Goal: Task Accomplishment & Management: Use online tool/utility

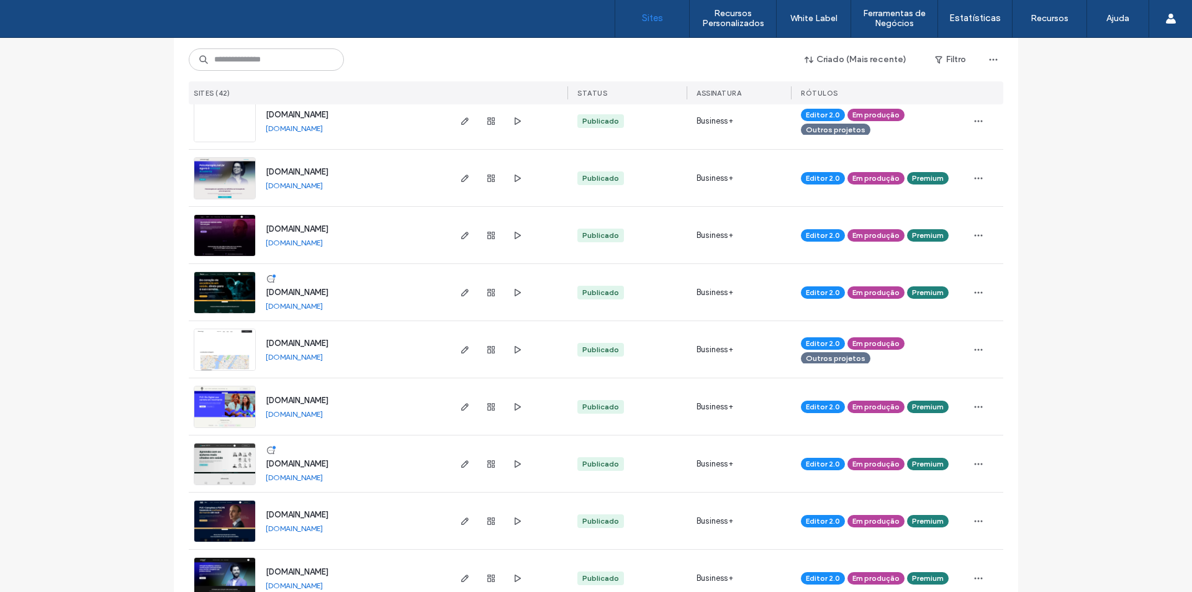
scroll to position [497, 0]
click at [460, 461] on icon "button" at bounding box center [465, 463] width 10 height 10
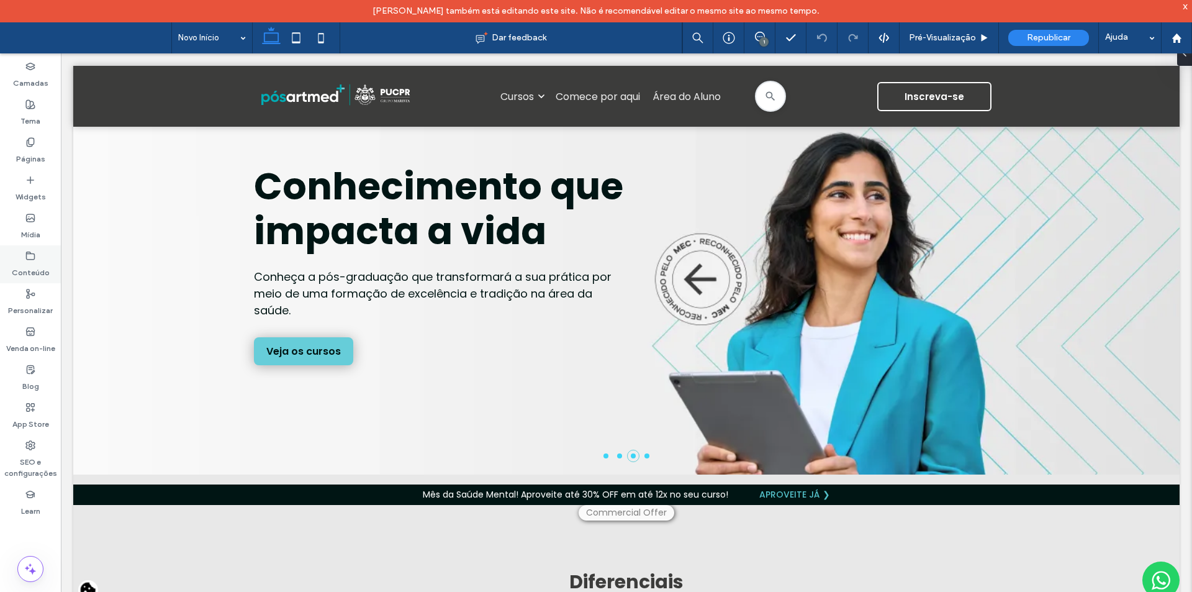
click at [27, 253] on use at bounding box center [31, 254] width 8 height 7
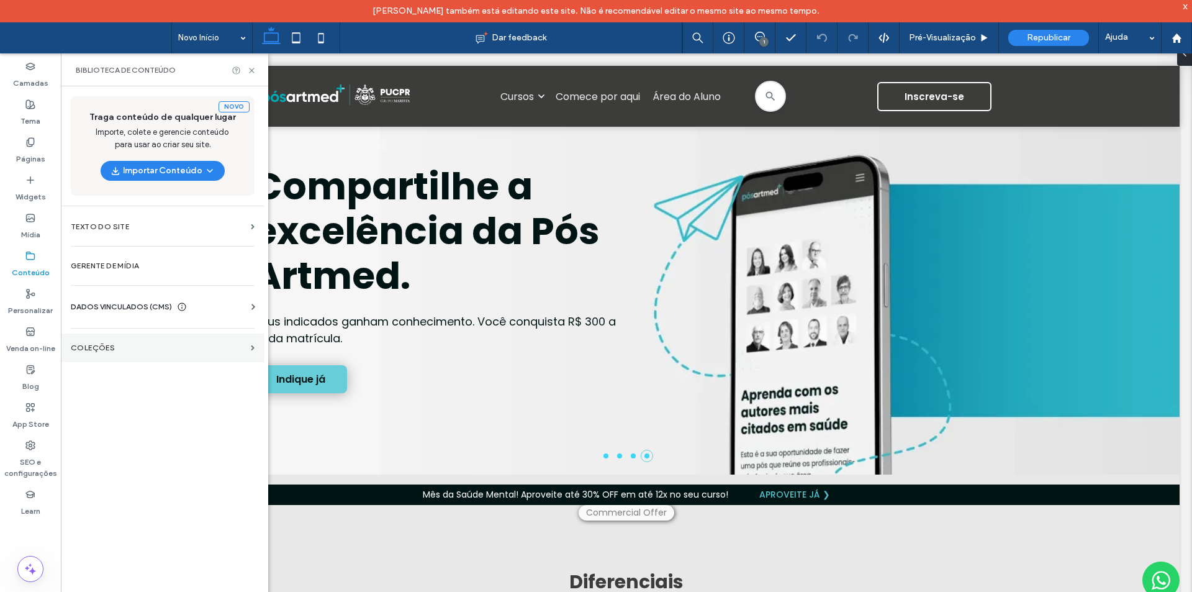
click at [106, 353] on section "COLEÇÕES" at bounding box center [163, 347] width 204 height 29
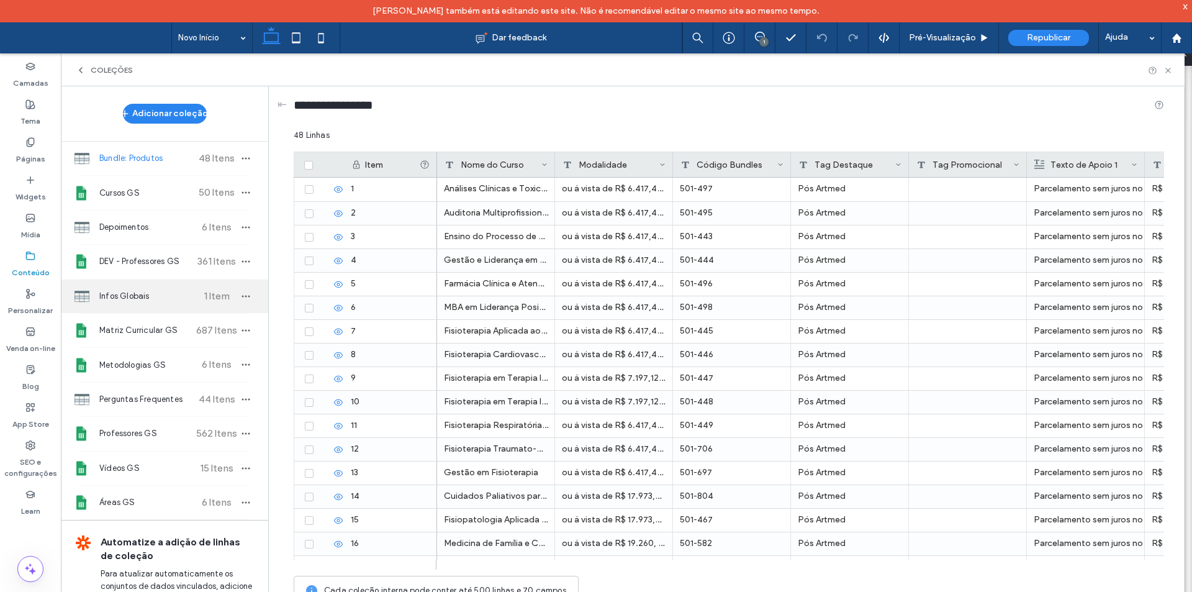
click at [130, 295] on span "Infos Globais" at bounding box center [145, 296] width 92 height 12
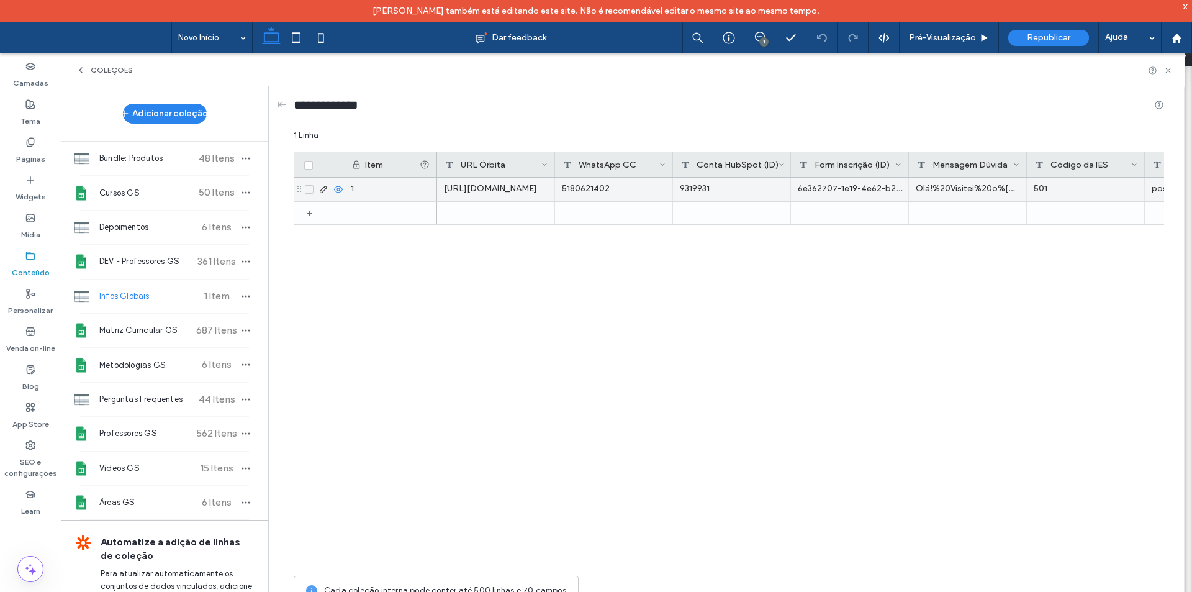
click at [501, 183] on div "https://posartmed.com.br/orbita/b2b/candidate/personal-data?hidden_price=true" at bounding box center [496, 190] width 118 height 24
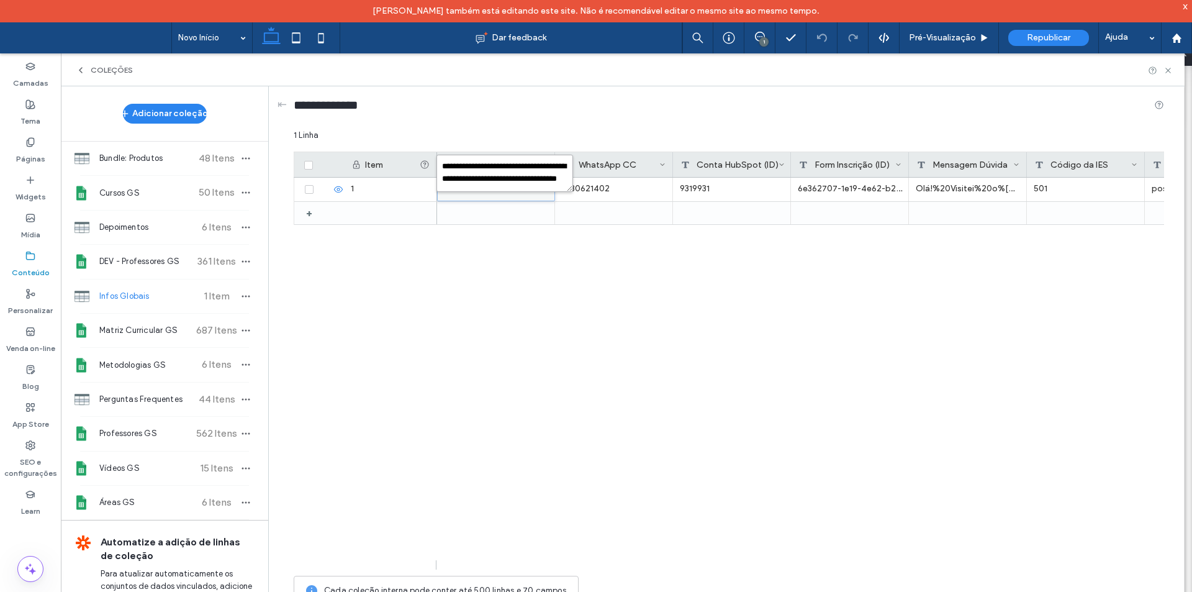
click at [501, 183] on textarea "**********" at bounding box center [504, 173] width 137 height 37
paste textarea "plain-text-cell"
type textarea "**********"
click at [559, 258] on div "5180621402 9319931 6e362707-1e19-4e62-b254-f7f17abb47ae Olá!%20Visitei%20o%20si…" at bounding box center [800, 374] width 727 height 392
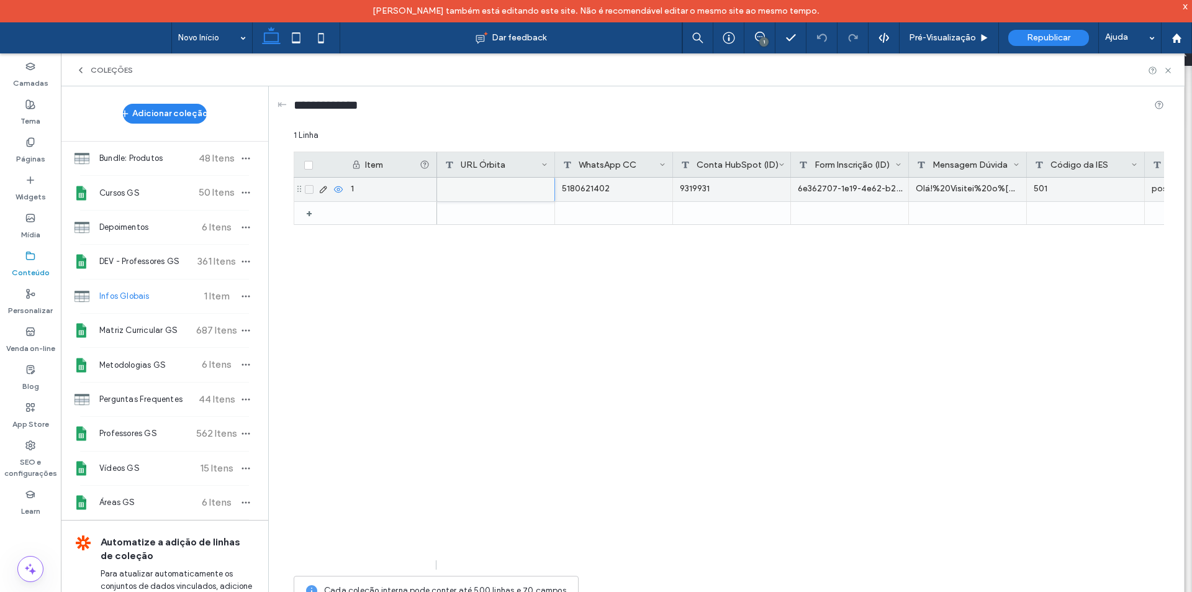
click at [592, 191] on div "5180621402" at bounding box center [614, 190] width 118 height 24
click at [241, 295] on icon "button" at bounding box center [246, 296] width 10 height 10
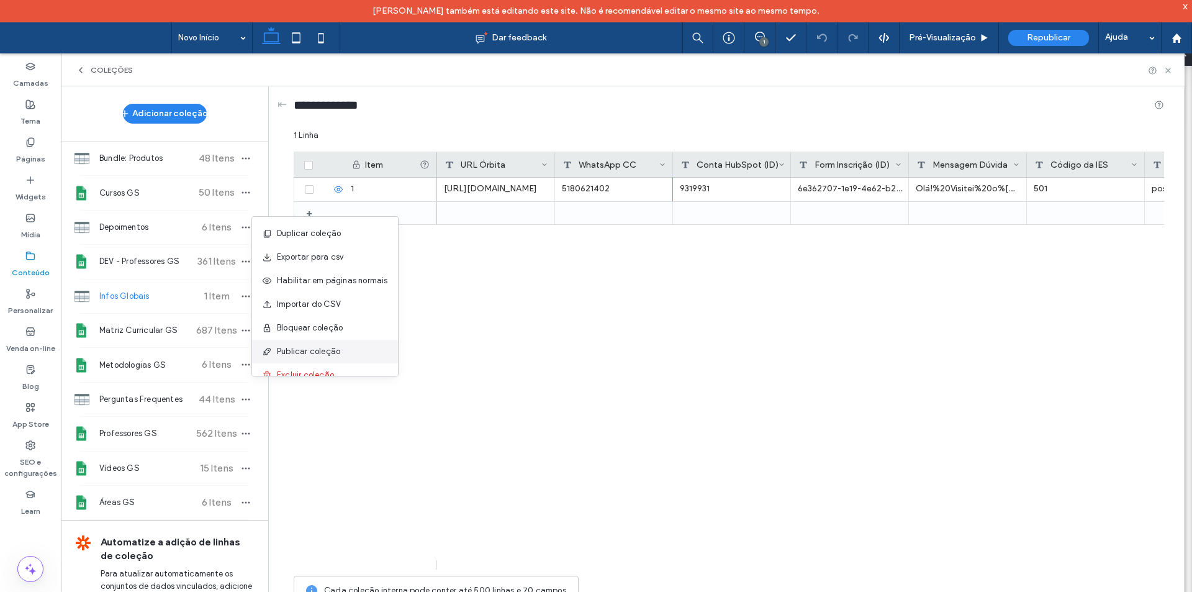
click at [304, 347] on span "Publicar coleção" at bounding box center [308, 351] width 63 height 12
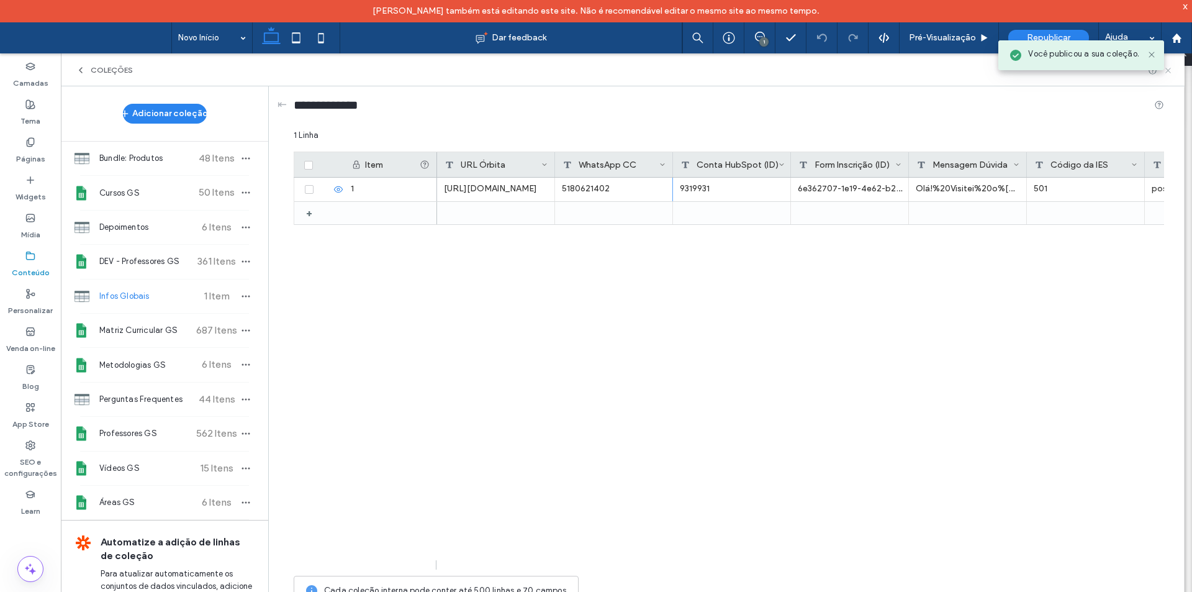
click at [1168, 70] on use at bounding box center [1167, 70] width 5 height 5
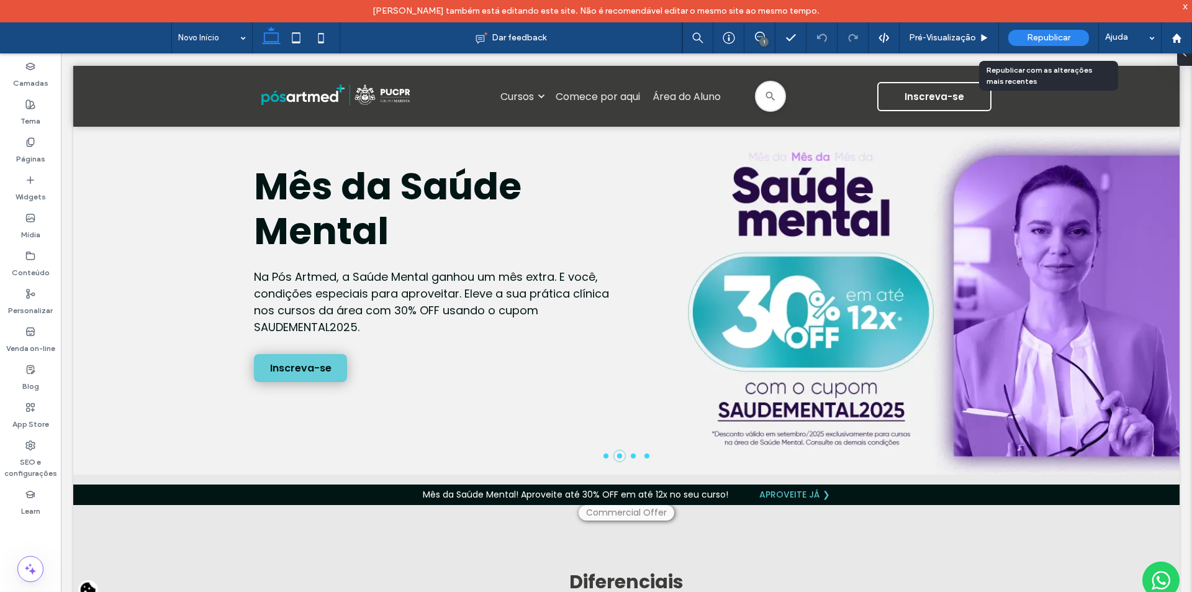
click at [1027, 41] on span "Republicar" at bounding box center [1048, 38] width 43 height 10
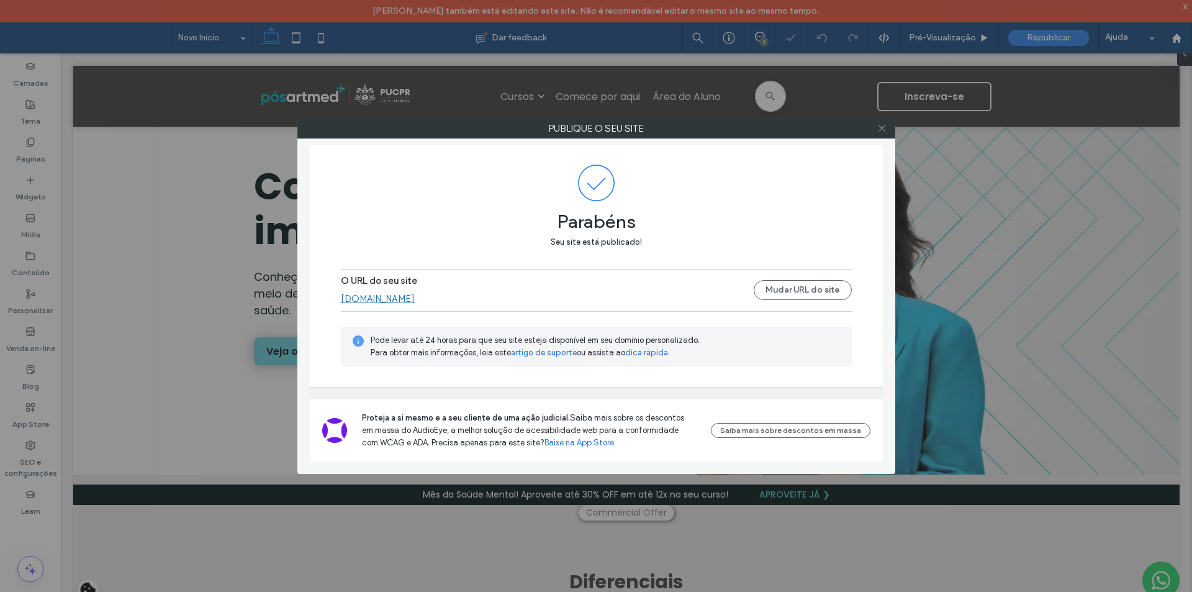
click at [882, 128] on use at bounding box center [881, 128] width 6 height 6
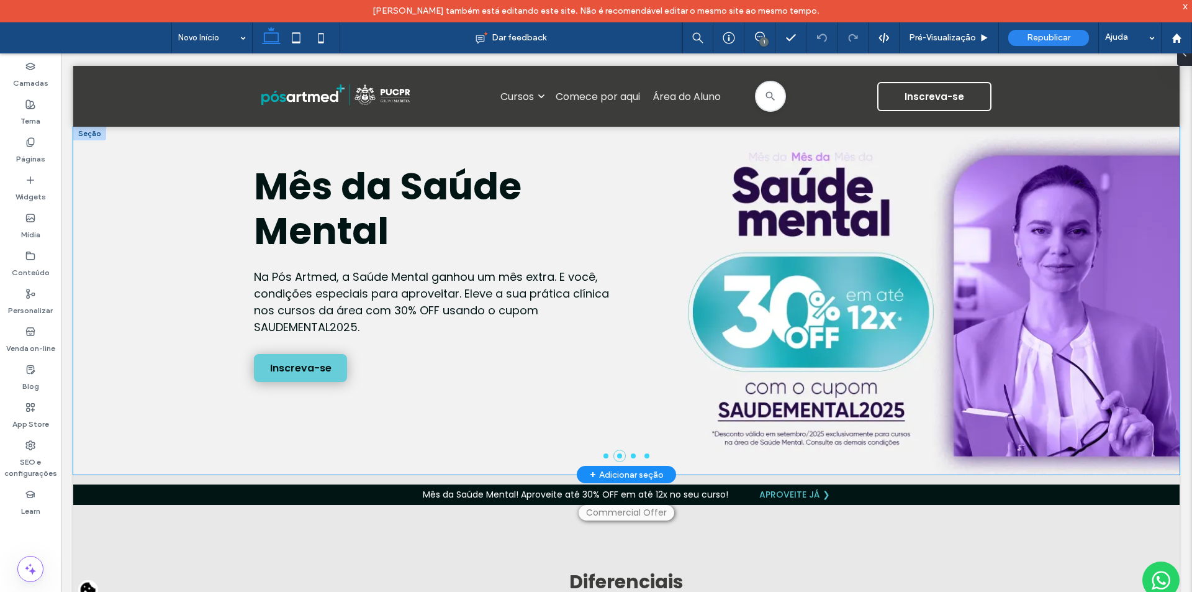
click at [531, 382] on div "Mês da Saúde Mental Na Pós Artmed, a Saúde Mental ganhou um mês extra. E você, …" at bounding box center [626, 301] width 1106 height 348
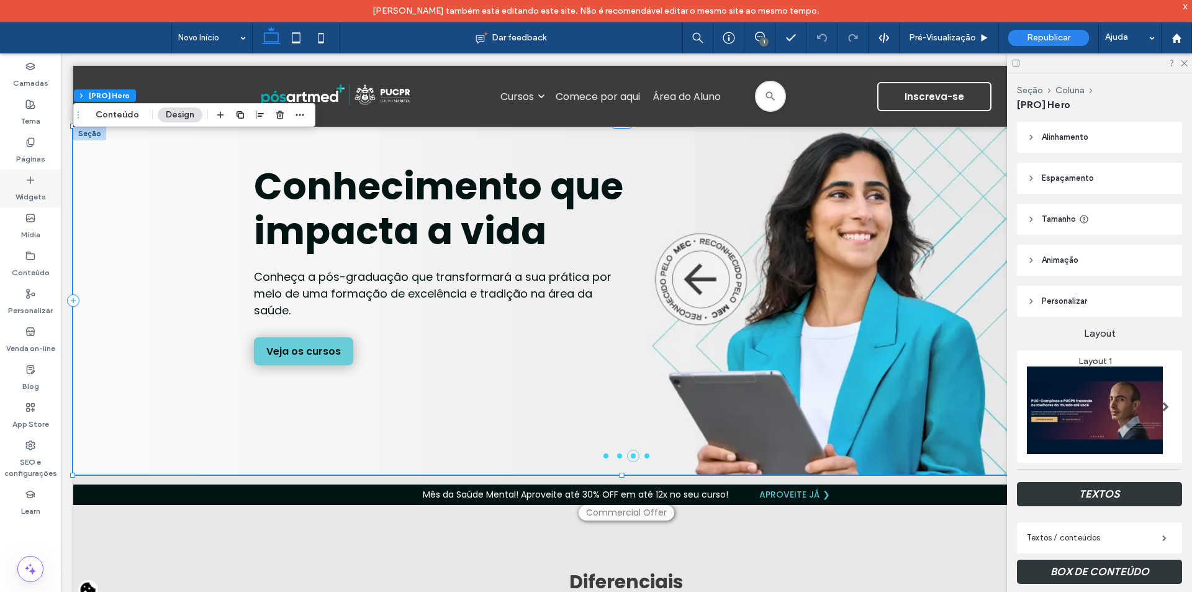
click at [2, 190] on div "Widgets" at bounding box center [30, 188] width 61 height 38
